Goal: Task Accomplishment & Management: Complete application form

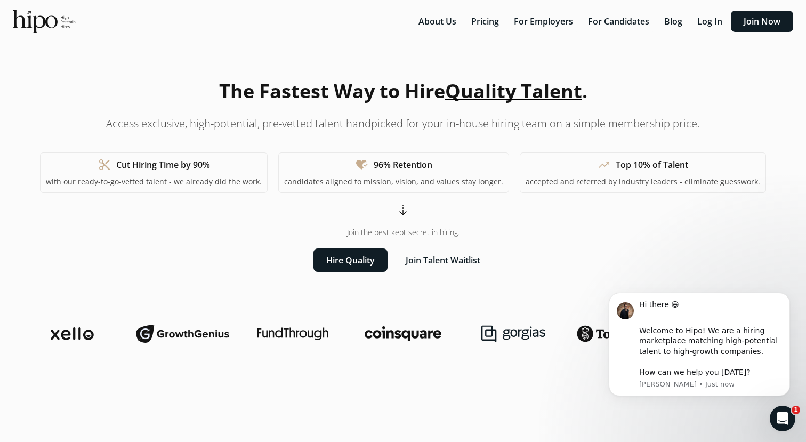
click at [493, 404] on h1 "With a Hipo membership, you get access to a recruiter's pool of top performers.…" at bounding box center [403, 418] width 640 height 45
click at [616, 14] on button "For Candidates" at bounding box center [619, 21] width 74 height 21
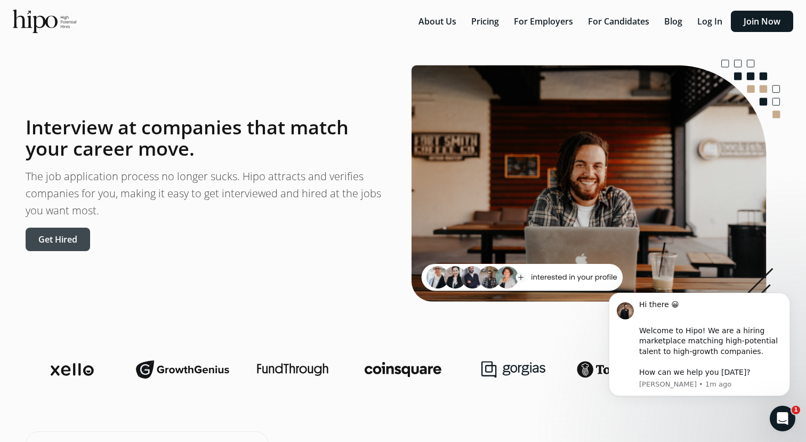
click at [67, 243] on button "Get Hired" at bounding box center [58, 239] width 65 height 23
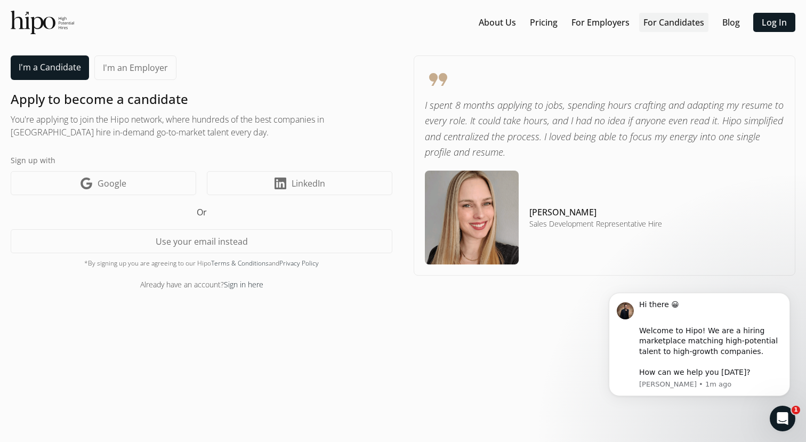
click at [659, 18] on link "For Candidates" at bounding box center [673, 22] width 61 height 13
